Goal: Transaction & Acquisition: Purchase product/service

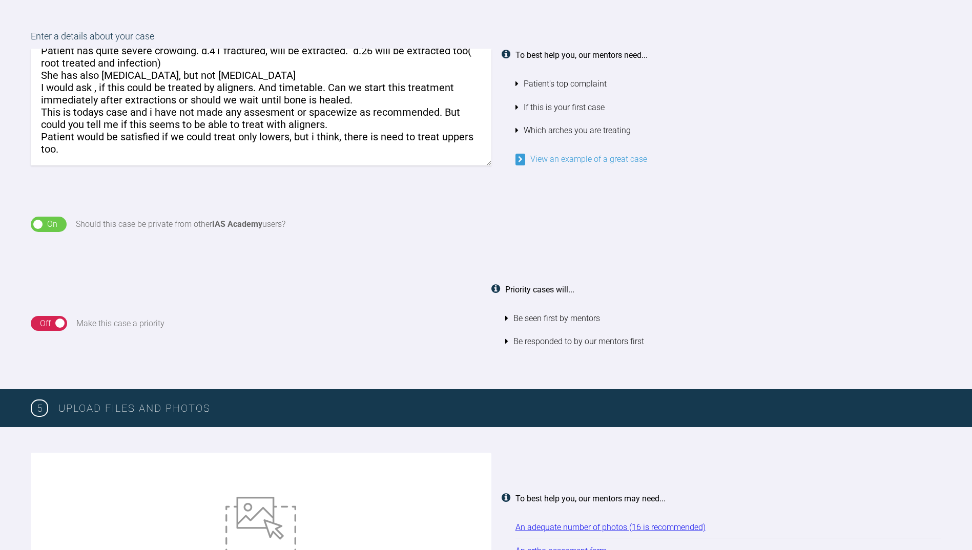
scroll to position [756, 0]
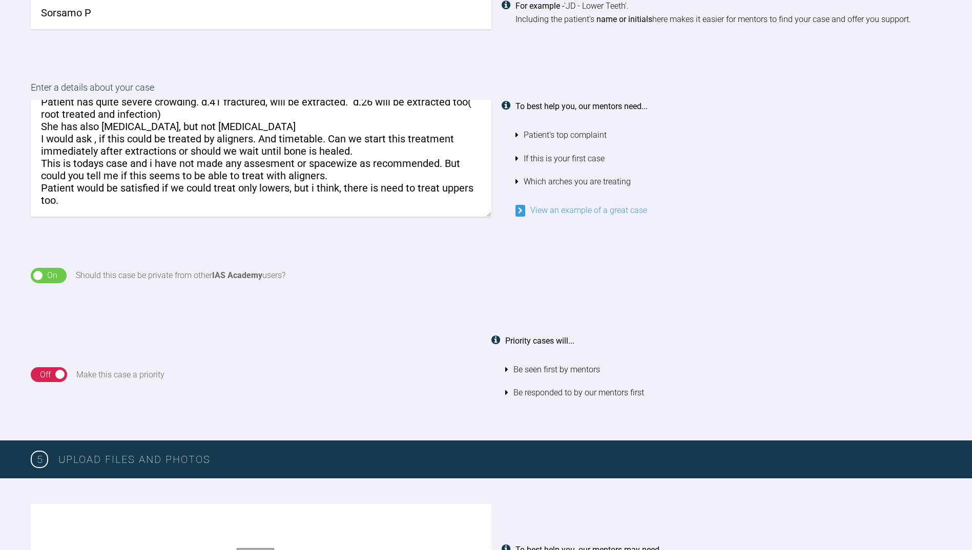
click at [109, 176] on textarea "Patient has quite severe crowding. d.41 fractured, will be extracted. d.26 will…" at bounding box center [261, 158] width 461 height 117
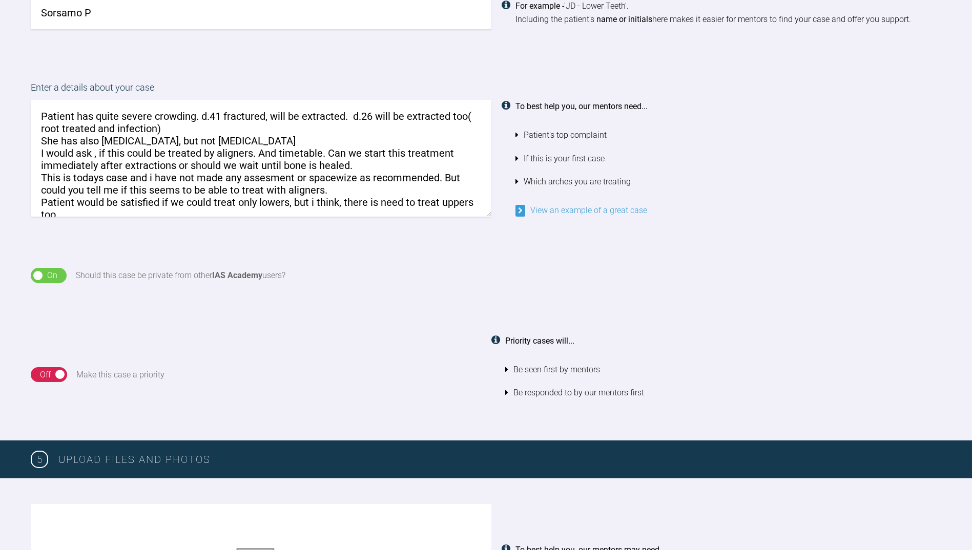
drag, startPoint x: 298, startPoint y: 173, endPoint x: 355, endPoint y: 176, distance: 57.5
click at [355, 176] on textarea "Patient has quite severe crowding. d.41 fractured, will be extracted. d.26 will…" at bounding box center [261, 158] width 461 height 117
click at [383, 173] on textarea "Patient has quite severe crowding. d.41 fractured, will be extracted. d.26 will…" at bounding box center [261, 158] width 461 height 117
click at [388, 188] on textarea "Patient has quite severe crowding. d.41 fractured, will be extracted. d.26 will…" at bounding box center [261, 158] width 461 height 117
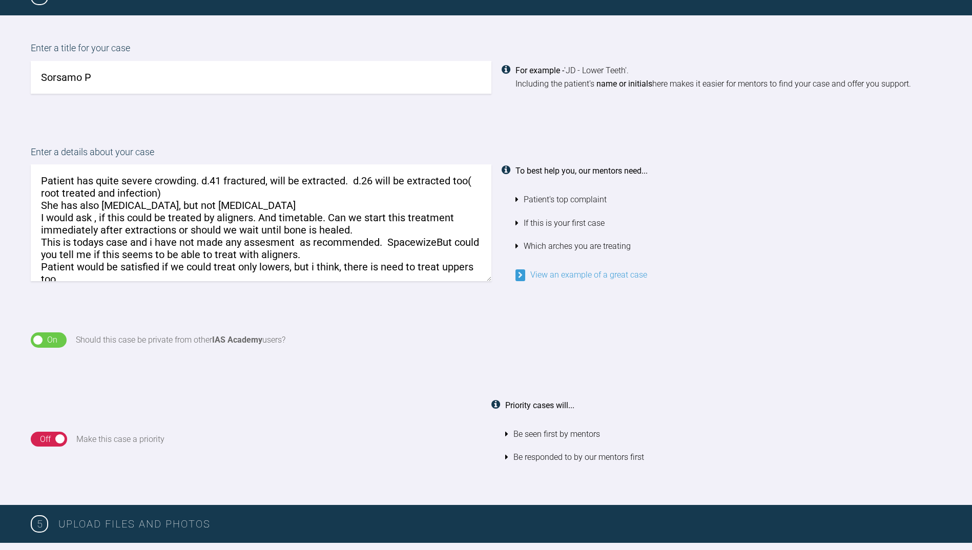
scroll to position [678, 0]
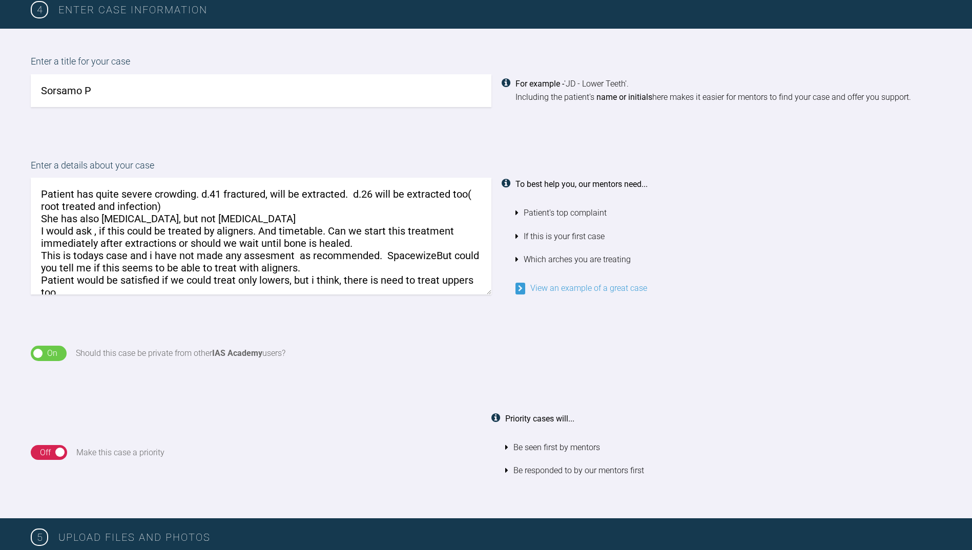
click at [435, 250] on textarea "Patient has quite severe crowding. d.41 fractured, will be extracted. d.26 will…" at bounding box center [261, 236] width 461 height 117
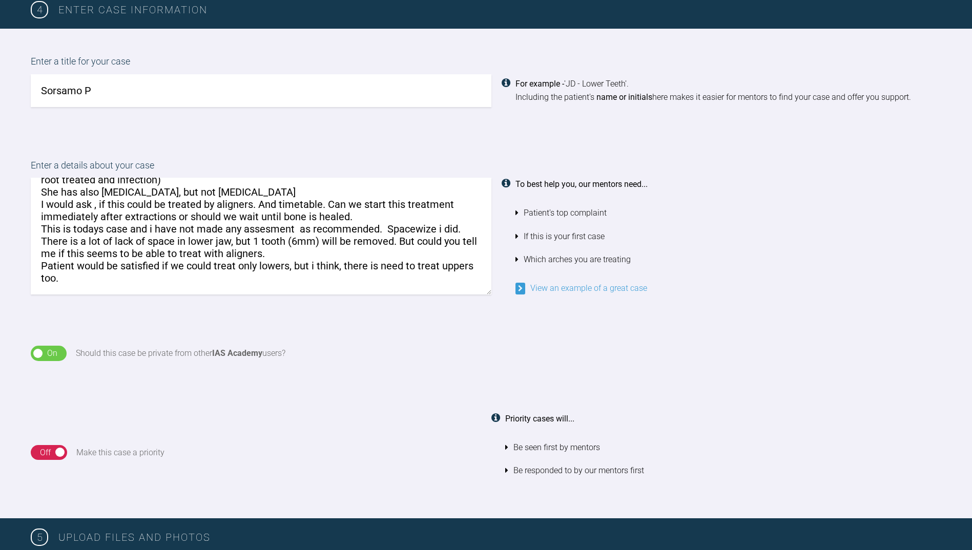
scroll to position [0, 0]
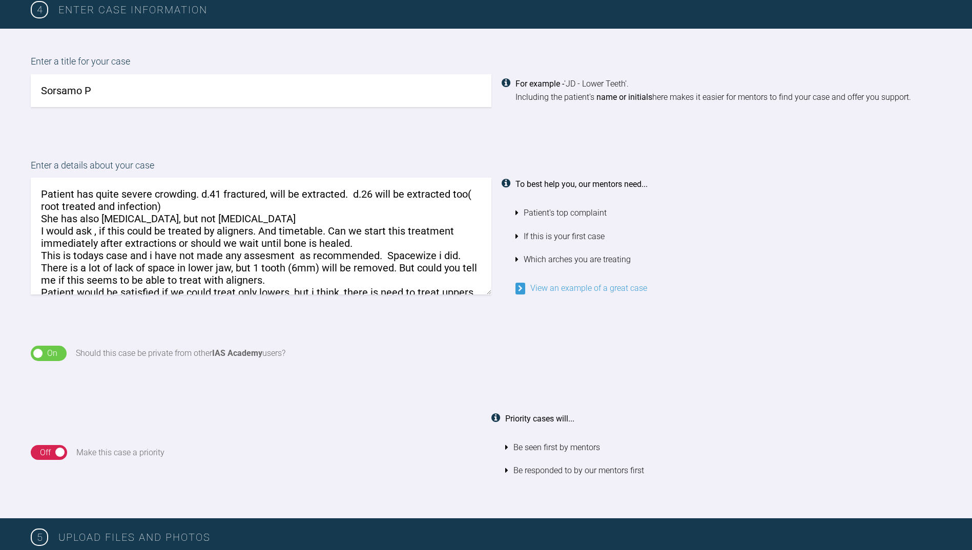
drag, startPoint x: 67, startPoint y: 236, endPoint x: 36, endPoint y: 165, distance: 78.3
click at [36, 165] on div "Enter a details about your case Patient has quite severe crowding. d.41 fractur…" at bounding box center [486, 226] width 911 height 137
type textarea "Patient has quite severe crowding. d.41 fractured, will be extracted. d.26 will…"
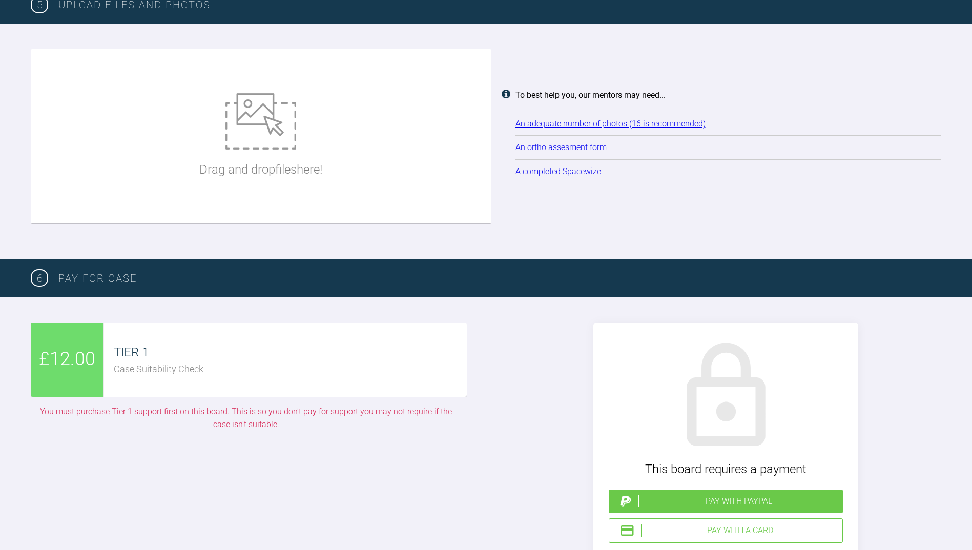
scroll to position [1200, 0]
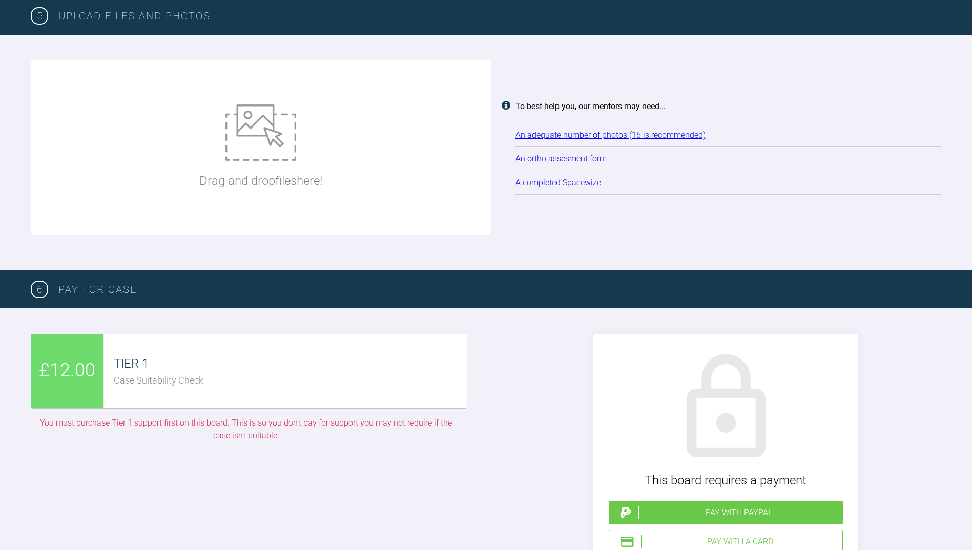
click at [554, 130] on link "An adequate number of photos (16 is recommended)" at bounding box center [611, 135] width 190 height 10
click at [249, 137] on img at bounding box center [261, 133] width 71 height 56
type input "C:\fakepath\[DATE] - Spacewize capture (1).png"
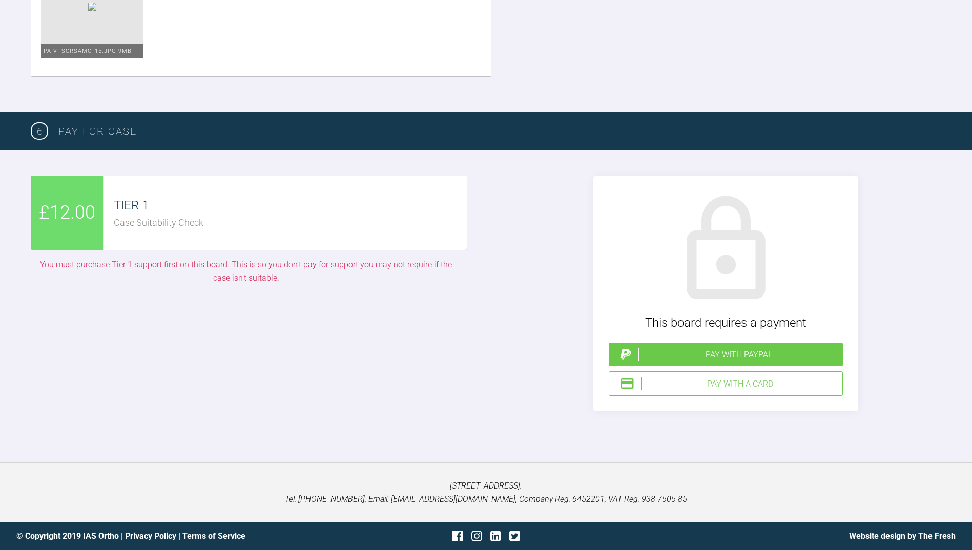
scroll to position [2090, 0]
click at [748, 352] on div "Pay with PayPal" at bounding box center [739, 355] width 200 height 13
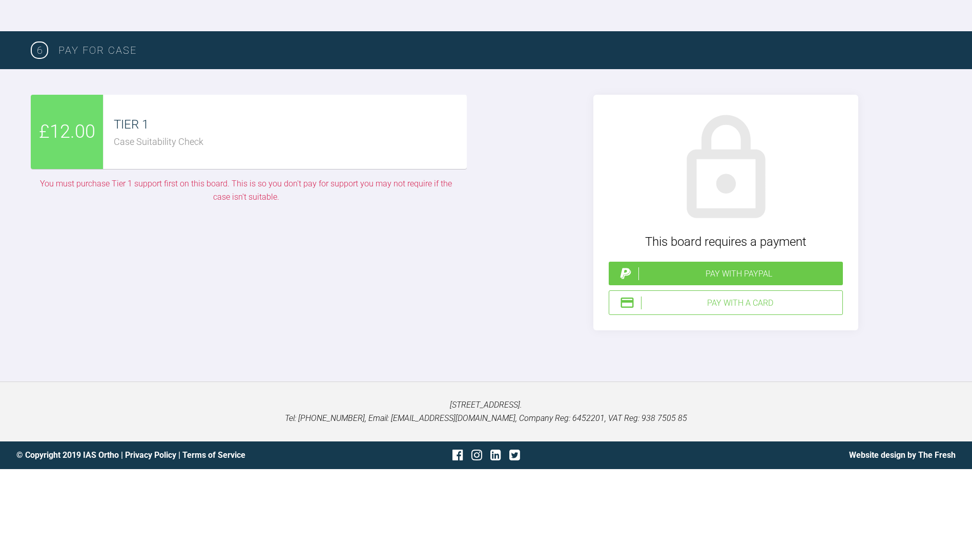
click at [720, 310] on div "Pay with a Card" at bounding box center [739, 303] width 197 height 13
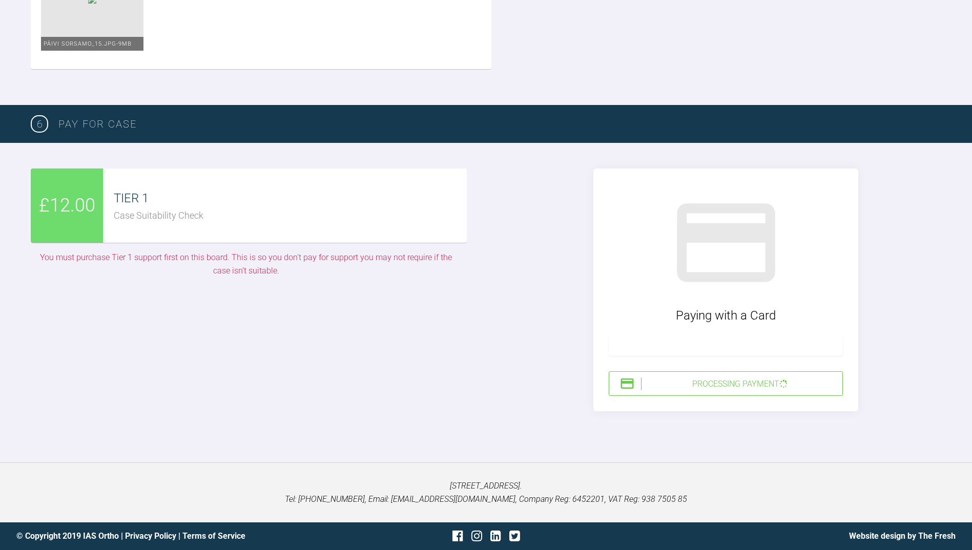
click at [695, 391] on div "Processing Payment" at bounding box center [739, 384] width 197 height 13
click at [674, 386] on div "Processing Payment" at bounding box center [739, 384] width 197 height 13
click at [733, 389] on div "Processing Payment" at bounding box center [739, 384] width 197 height 13
click at [74, 217] on span "£12.00" at bounding box center [67, 206] width 56 height 30
click at [743, 390] on div "Processing Payment" at bounding box center [739, 384] width 197 height 13
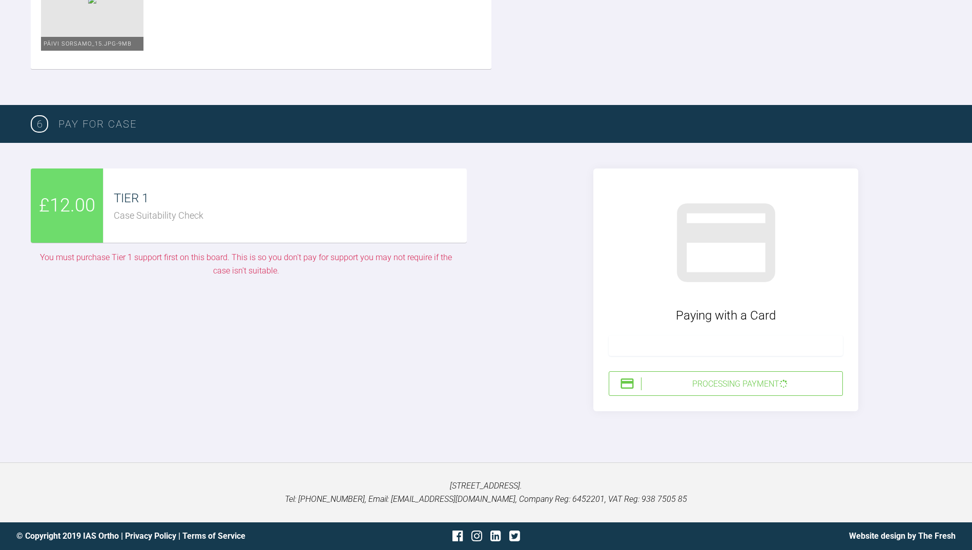
click at [700, 374] on div "Paying with a Card Processing Payment" at bounding box center [725, 290] width 265 height 243
click at [710, 381] on div "Processing Payment" at bounding box center [726, 384] width 234 height 25
click at [393, 379] on div "£12.00 TIER 1 Case Suitability Check You must purchase Tier 1 support first on …" at bounding box center [246, 290] width 431 height 243
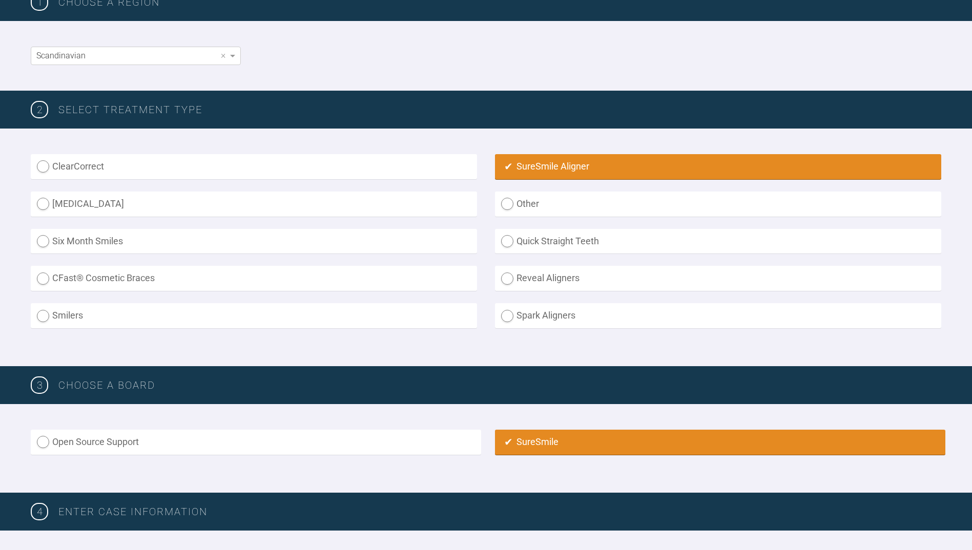
scroll to position [0, 0]
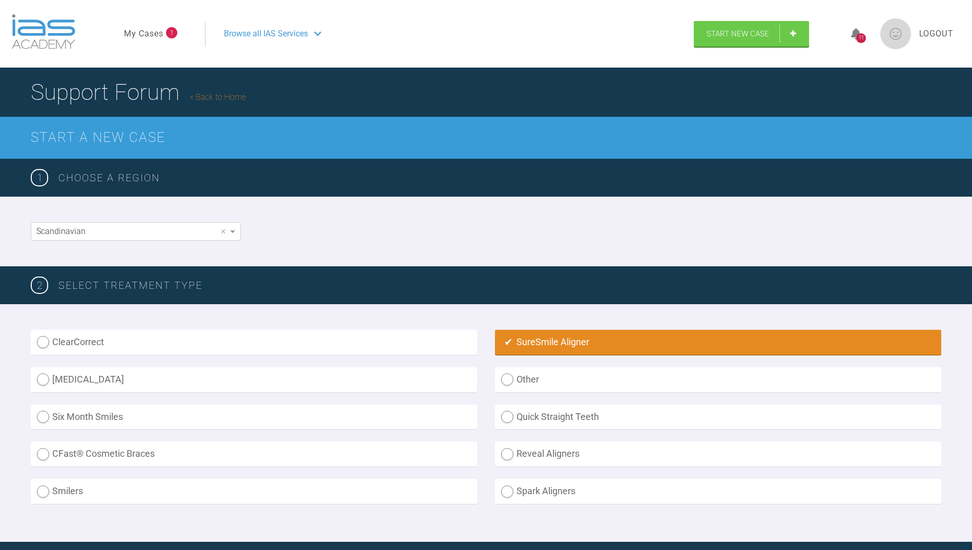
click at [438, 231] on div "Scandinavian ×" at bounding box center [486, 232] width 972 height 70
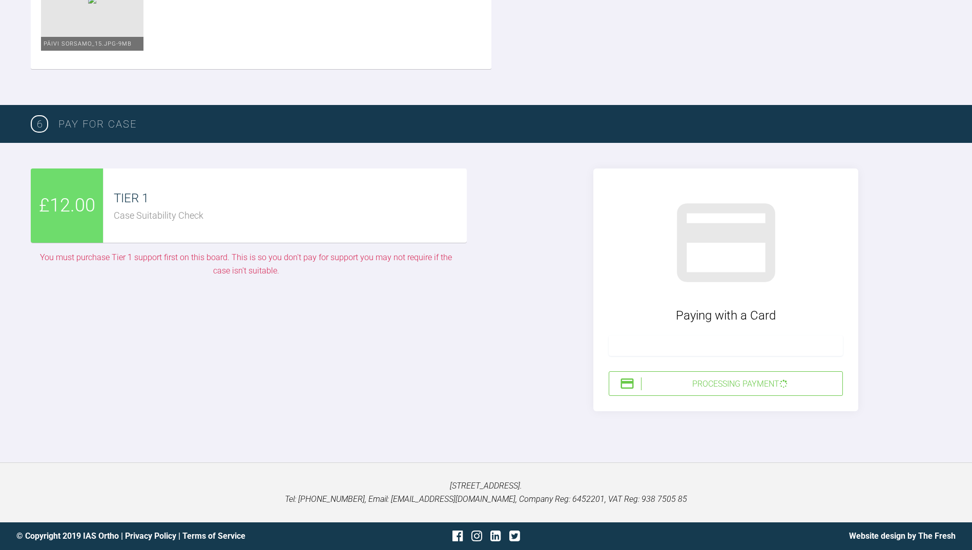
scroll to position [2097, 0]
click at [761, 313] on div "Paying with a Card" at bounding box center [726, 315] width 234 height 19
click at [654, 358] on div "Paying with a Card Processing Payment" at bounding box center [725, 290] width 265 height 243
click at [628, 385] on img at bounding box center [627, 383] width 15 height 15
click at [696, 385] on div "Processing Payment" at bounding box center [739, 384] width 197 height 13
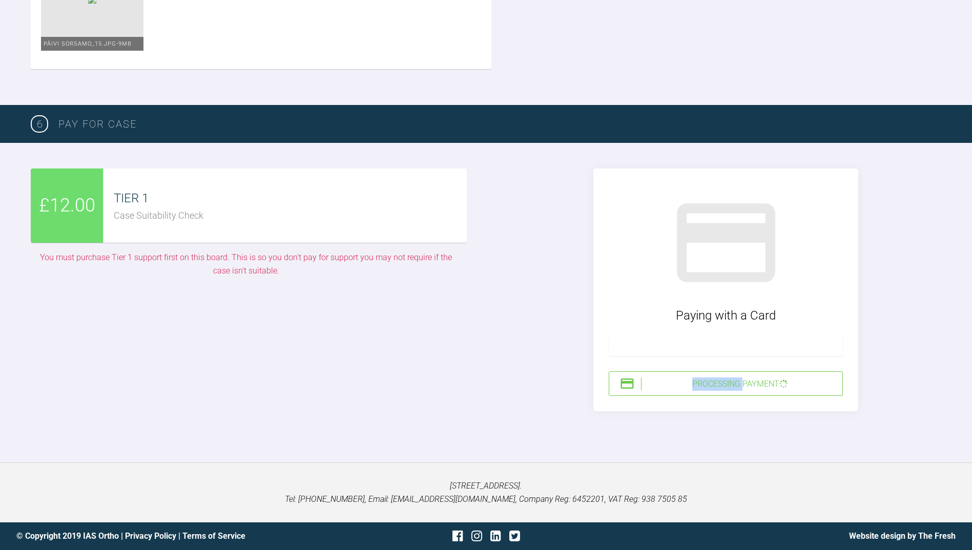
click at [696, 385] on div "Processing Payment" at bounding box center [739, 384] width 197 height 13
drag, startPoint x: 696, startPoint y: 385, endPoint x: 679, endPoint y: 386, distance: 17.5
click at [679, 386] on div "Processing Payment" at bounding box center [739, 384] width 197 height 13
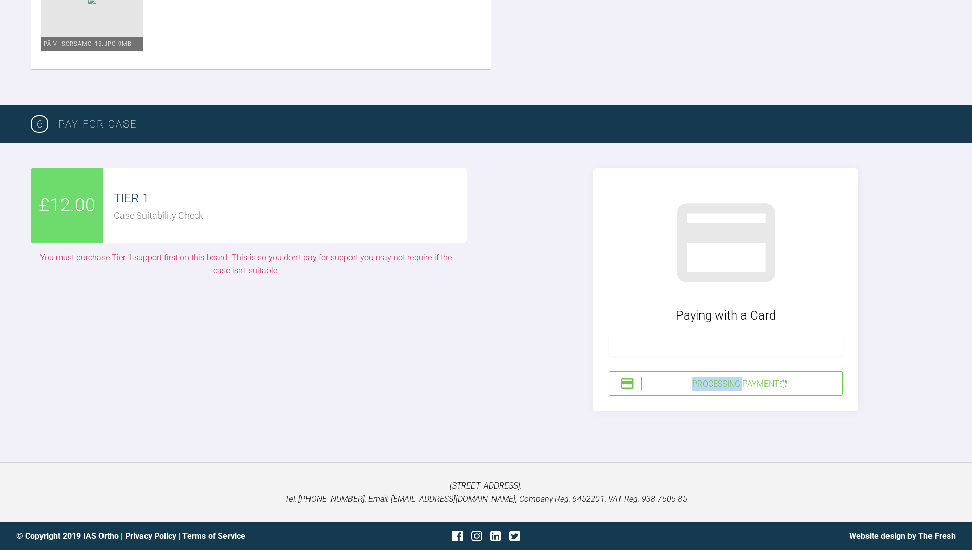
click at [681, 386] on div "Processing Payment" at bounding box center [739, 384] width 197 height 13
drag, startPoint x: 776, startPoint y: 404, endPoint x: 726, endPoint y: 403, distance: 50.7
click at [726, 403] on div "Paying with a Card Processing Payment" at bounding box center [725, 290] width 265 height 243
click at [368, 390] on div "£12.00 TIER 1 Case Suitability Check You must purchase Tier 1 support first on …" at bounding box center [246, 290] width 431 height 243
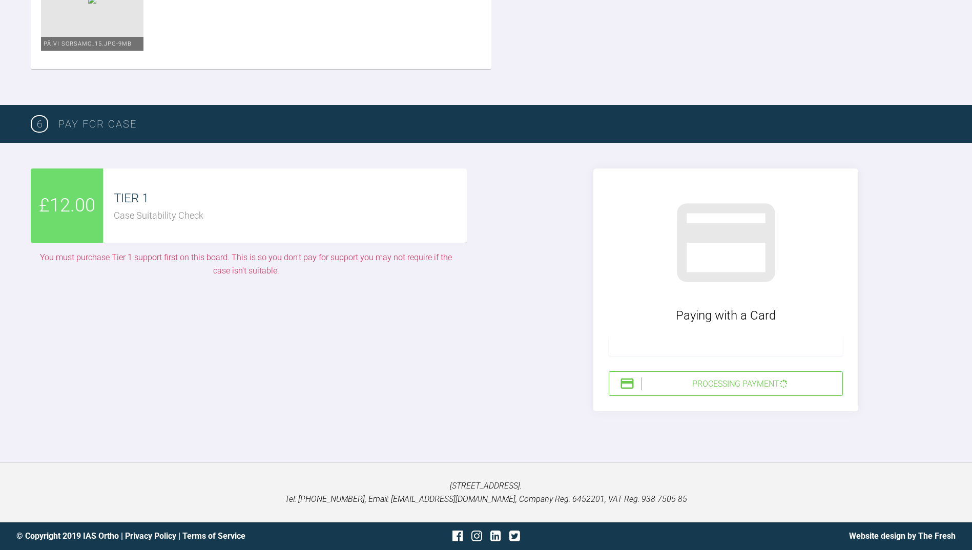
click at [73, 241] on div "£12.00" at bounding box center [67, 206] width 73 height 74
click at [65, 132] on h3 "PAY FOR CASE" at bounding box center [499, 124] width 883 height 16
click at [43, 133] on span "6" at bounding box center [39, 123] width 17 height 17
click at [81, 132] on h3 "PAY FOR CASE" at bounding box center [499, 124] width 883 height 16
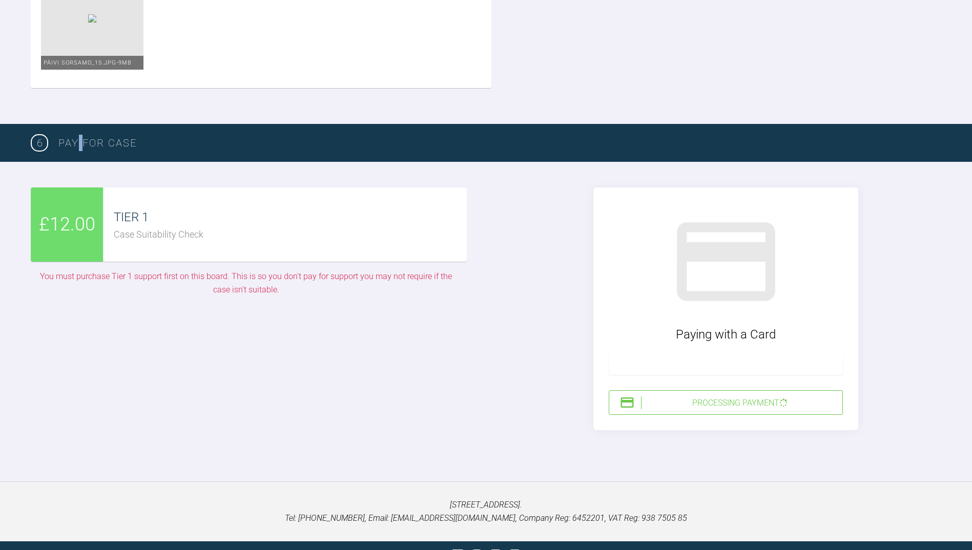
scroll to position [2097, 0]
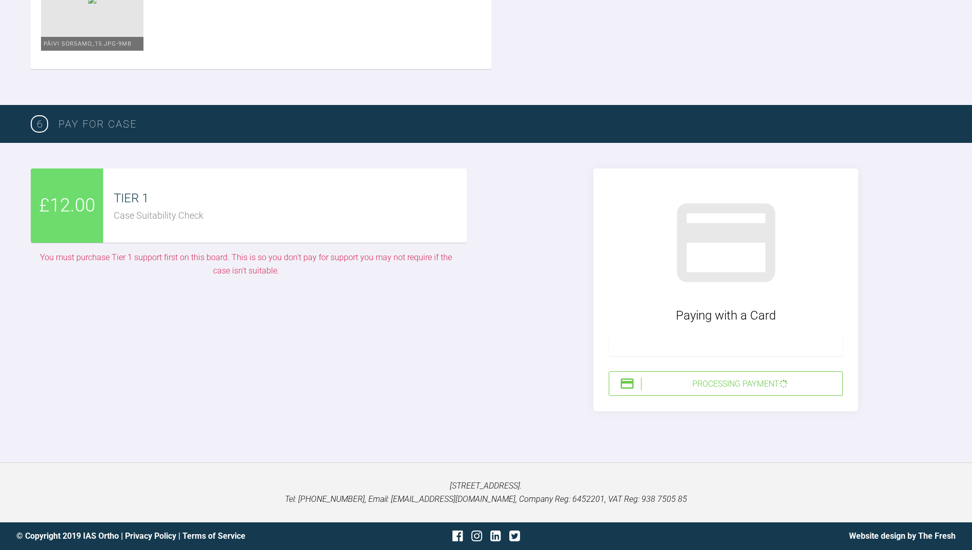
click at [739, 384] on div "Processing Payment" at bounding box center [739, 384] width 197 height 13
click at [518, 391] on div "Paying with a Card Processing Payment" at bounding box center [726, 290] width 431 height 243
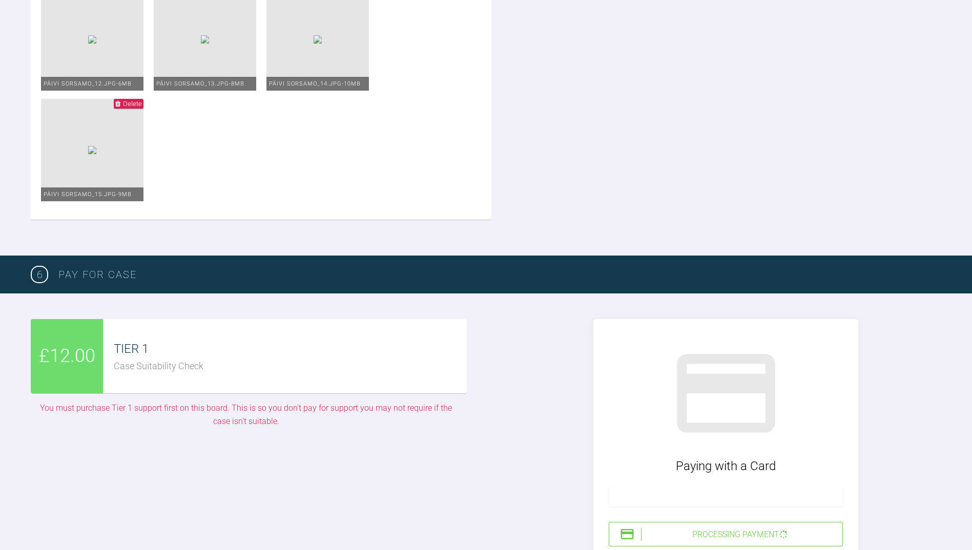
scroll to position [1790, 0]
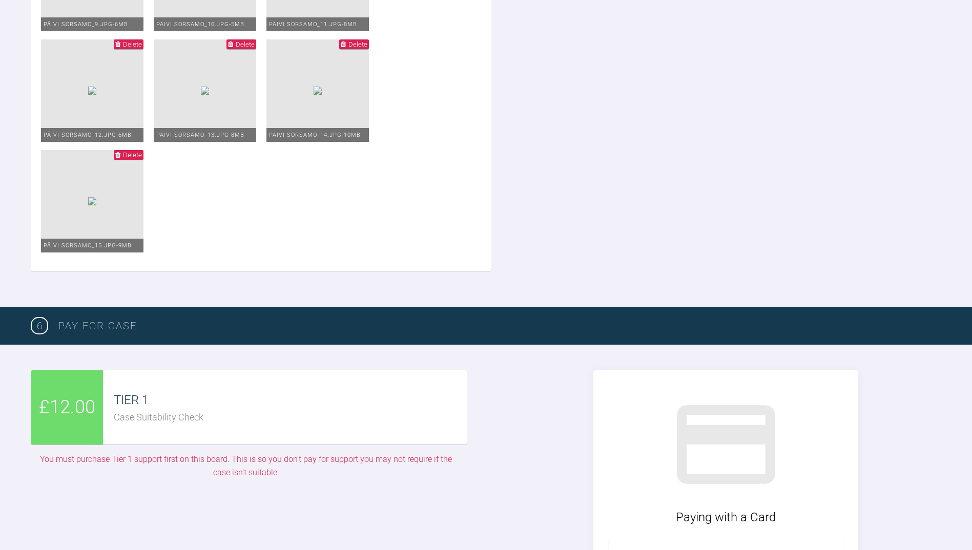
click at [532, 469] on div "£12.00 TIER 1 Case Suitability Check You must purchase Tier 1 support first on …" at bounding box center [486, 492] width 972 height 294
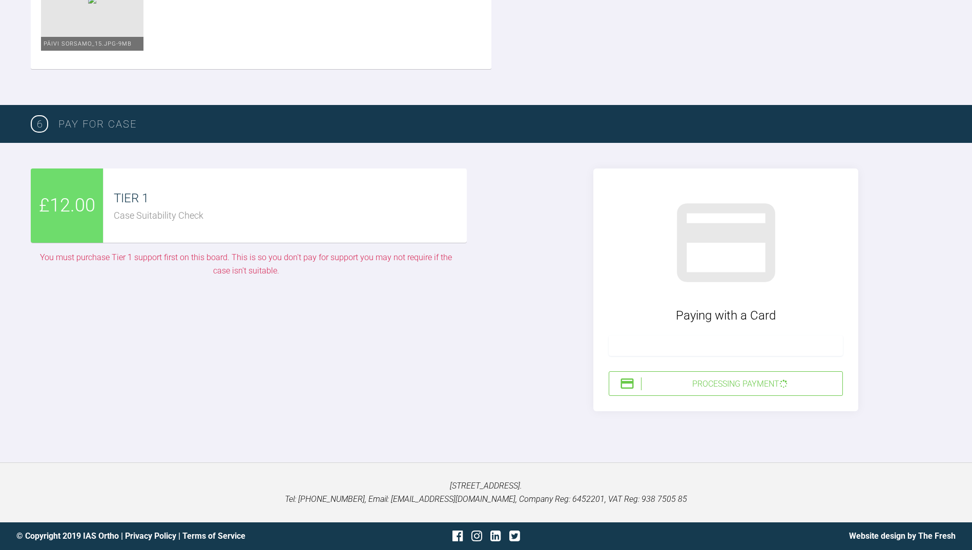
scroll to position [2097, 0]
click at [631, 385] on img at bounding box center [627, 383] width 15 height 15
click at [629, 385] on img at bounding box center [627, 383] width 15 height 15
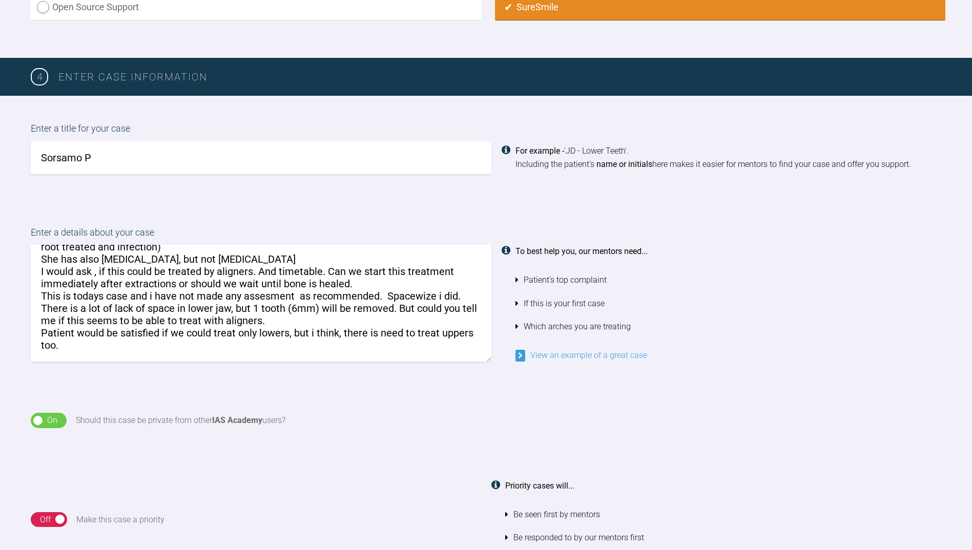
scroll to position [0, 0]
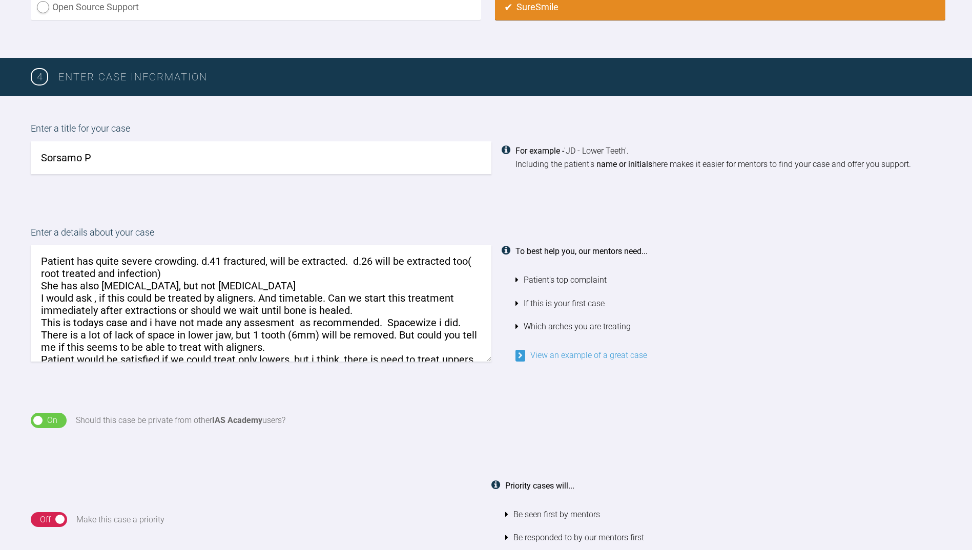
drag, startPoint x: 36, startPoint y: 306, endPoint x: 8, endPoint y: 223, distance: 87.8
click at [8, 223] on div "Enter a details about your case Patient has quite severe crowding. d.41 fractur…" at bounding box center [486, 294] width 972 height 188
click at [436, 367] on div "Enter a details about your case Patient has quite severe crowding. d.41 fractur…" at bounding box center [486, 294] width 972 height 188
click at [235, 206] on div "Enter a details about your case Patient has quite severe crowding. d.41 fractur…" at bounding box center [486, 294] width 972 height 188
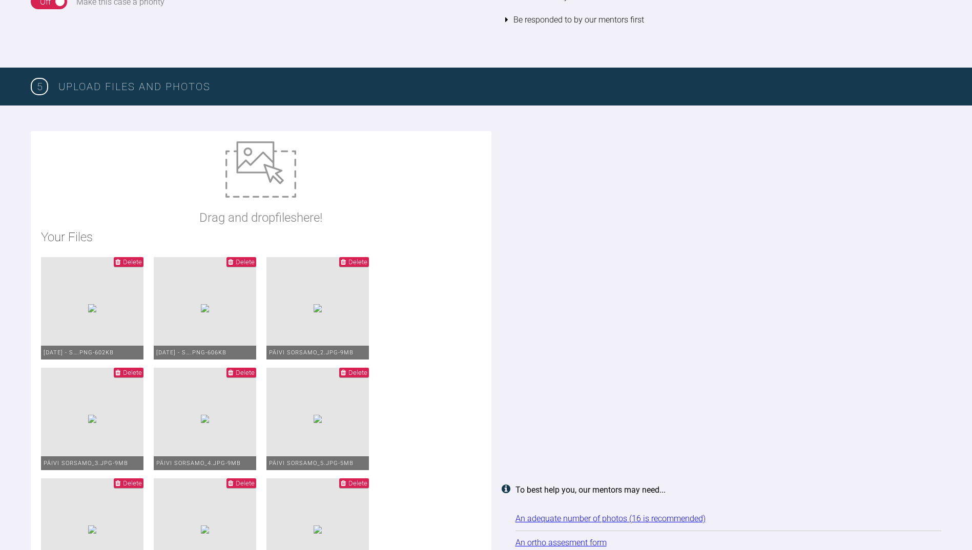
scroll to position [970, 0]
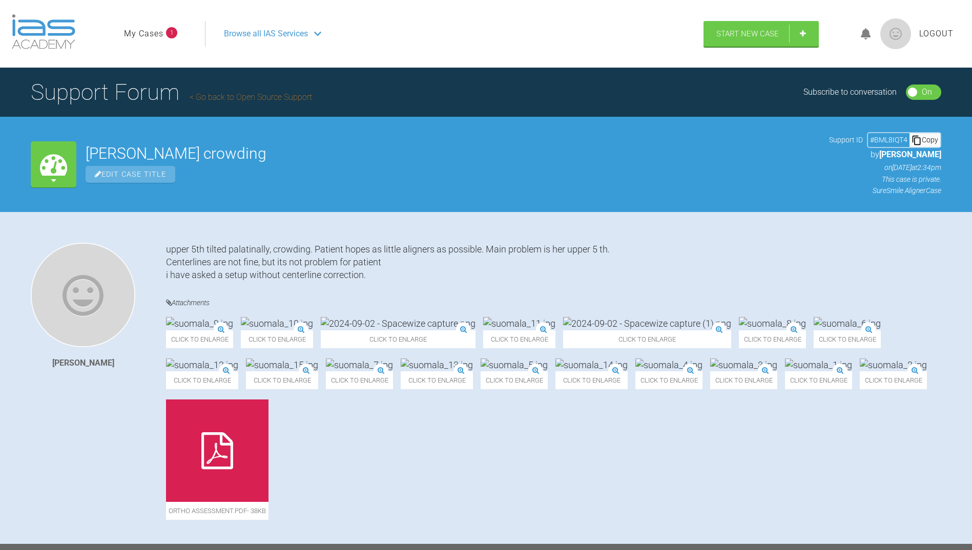
click at [152, 30] on link "My Cases" at bounding box center [143, 33] width 39 height 13
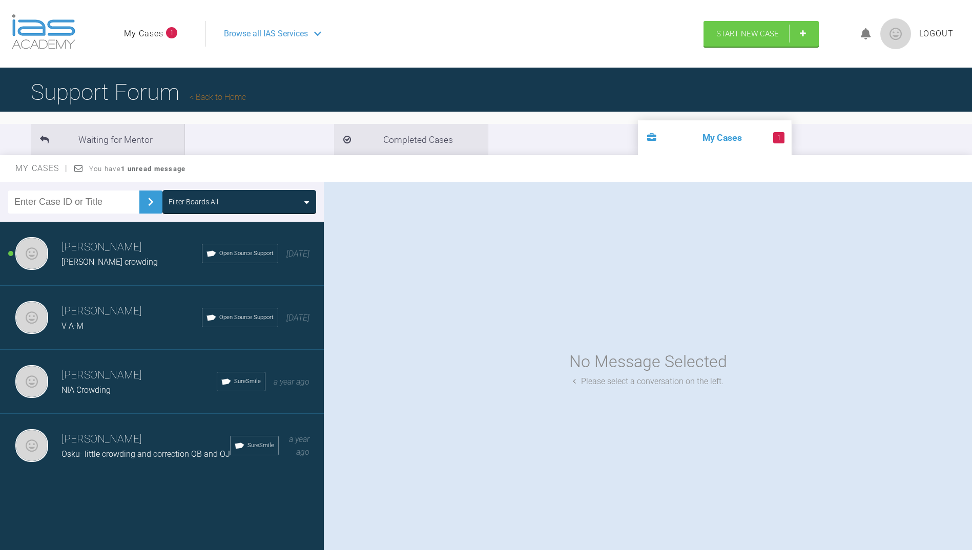
click at [864, 30] on icon at bounding box center [866, 34] width 10 height 12
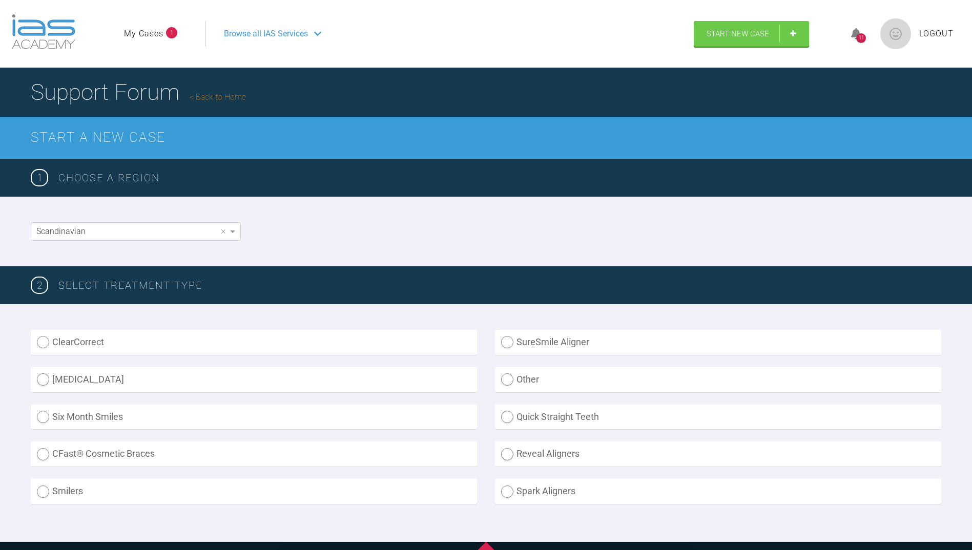
click at [857, 33] on icon at bounding box center [856, 34] width 10 height 12
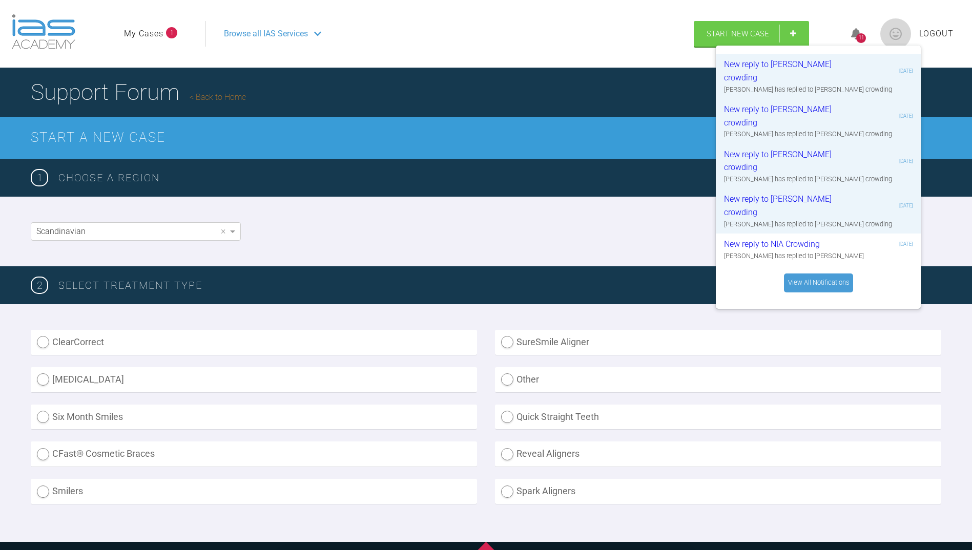
click at [521, 27] on div "Browse all IAS Services" at bounding box center [445, 34] width 461 height 26
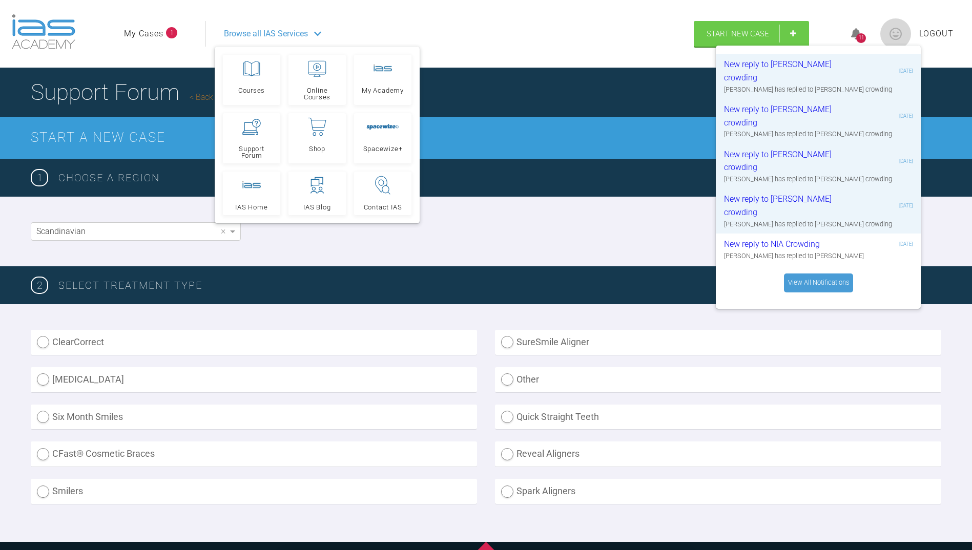
click at [484, 21] on div "Browse all IAS Services" at bounding box center [445, 34] width 461 height 26
